Goal: Transaction & Acquisition: Purchase product/service

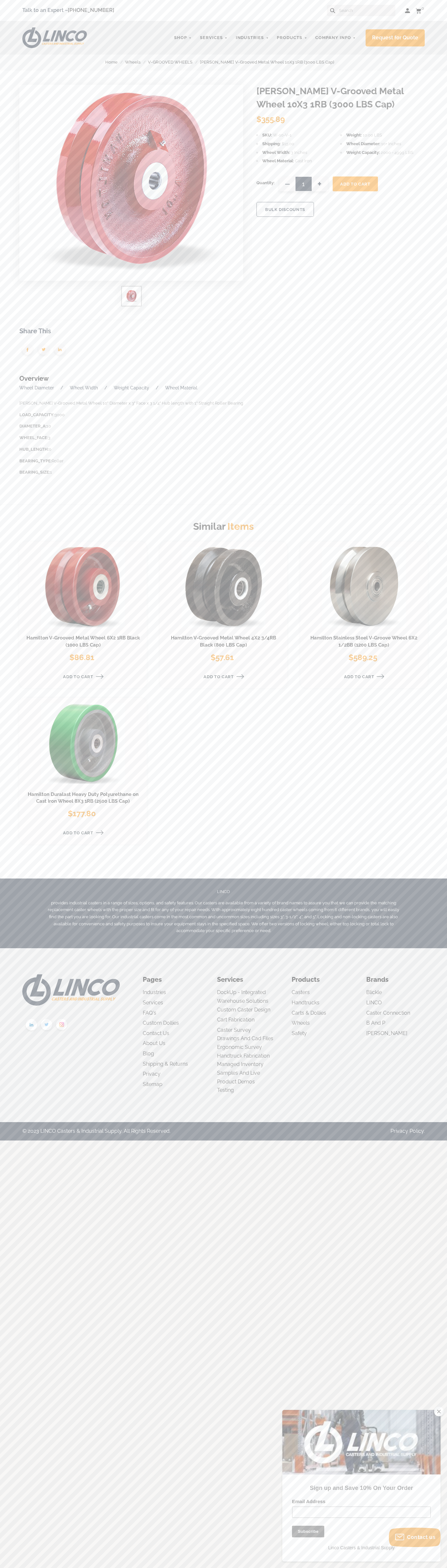
click at [355, 184] on span "Add To Cart" at bounding box center [354, 184] width 30 height 5
